Goal: Task Accomplishment & Management: Complete application form

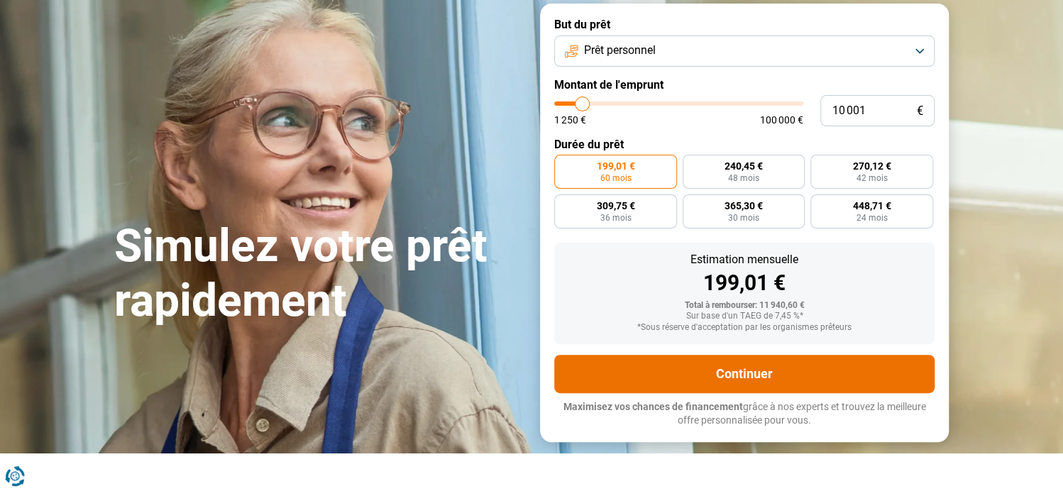
scroll to position [142, 0]
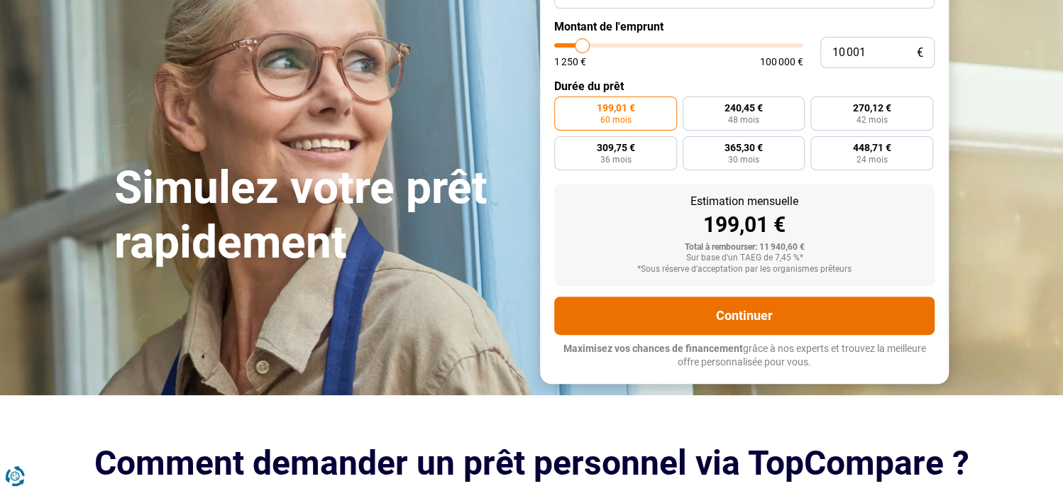
click at [677, 315] on button "Continuer" at bounding box center [744, 316] width 380 height 38
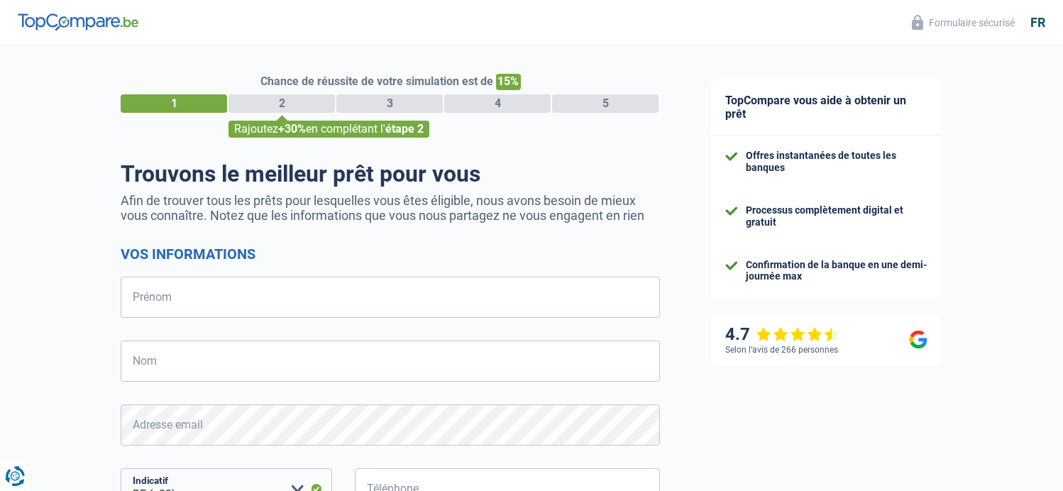
select select "32"
